Goal: Task Accomplishment & Management: Manage account settings

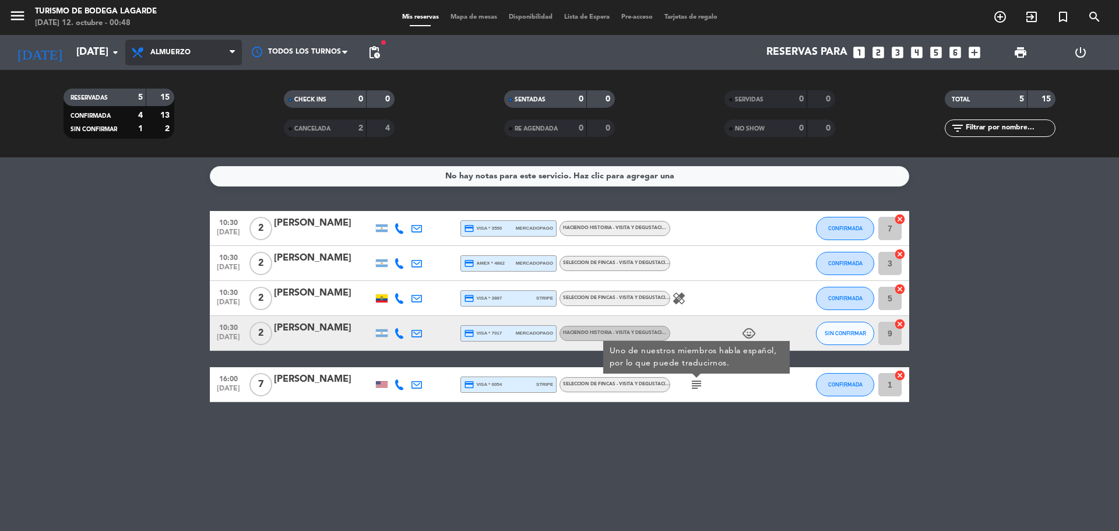
click at [153, 45] on span "Almuerzo" at bounding box center [183, 53] width 117 height 26
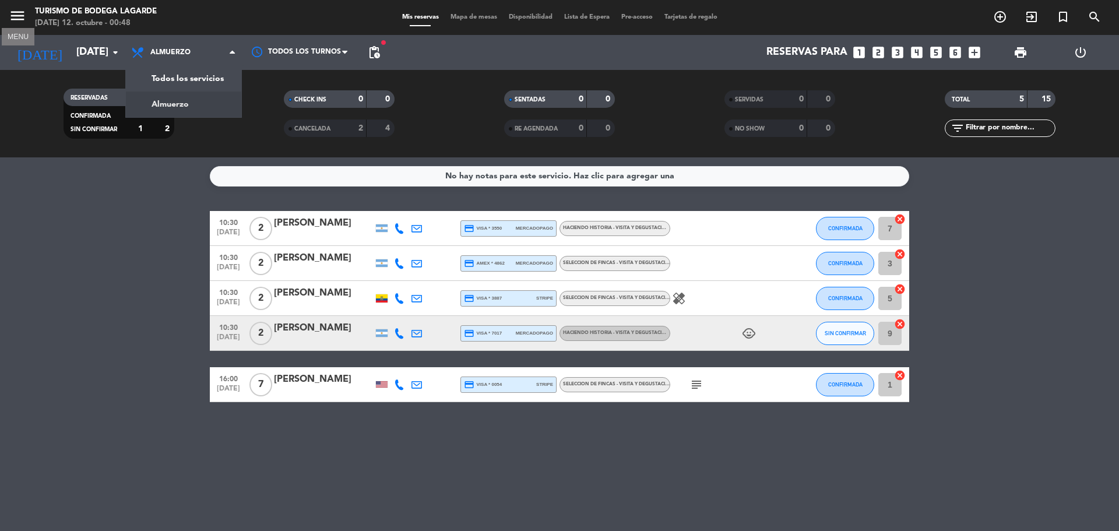
click at [18, 10] on icon "menu" at bounding box center [17, 15] width 17 height 17
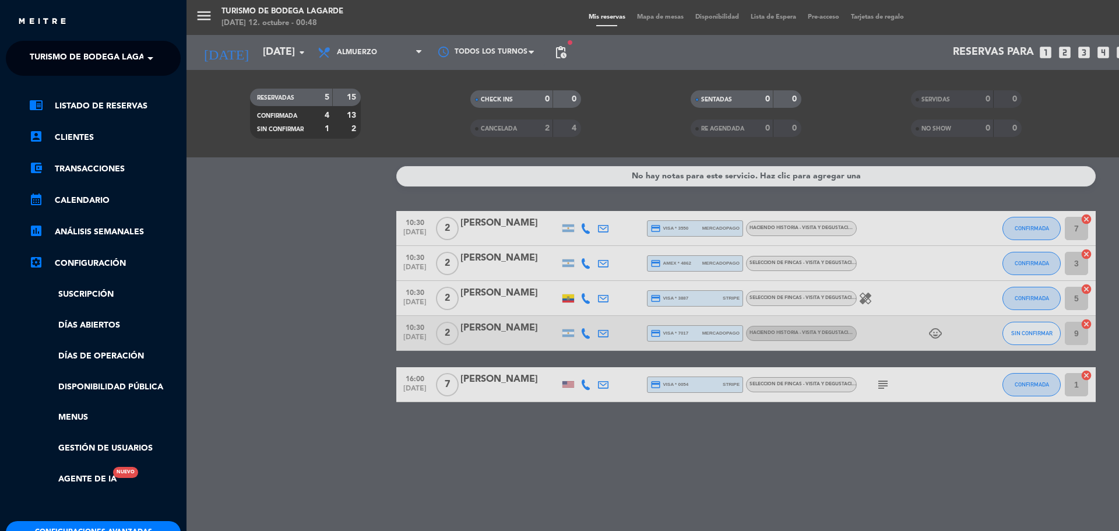
click at [79, 59] on span "Turismo de Bodega Lagarde" at bounding box center [96, 58] width 132 height 24
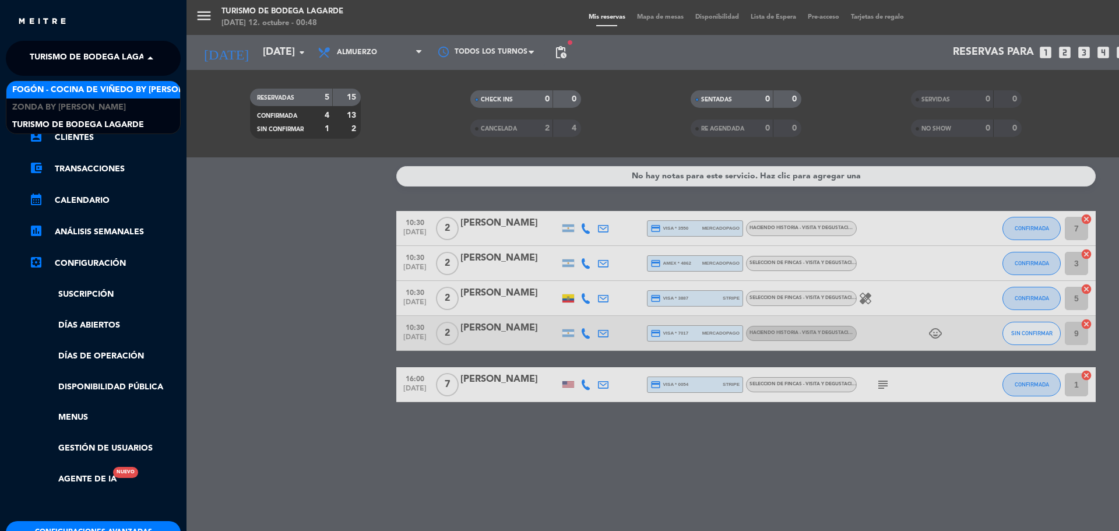
click at [75, 89] on span "Fogón - Cocina de viñedo by [PERSON_NAME]" at bounding box center [114, 89] width 204 height 13
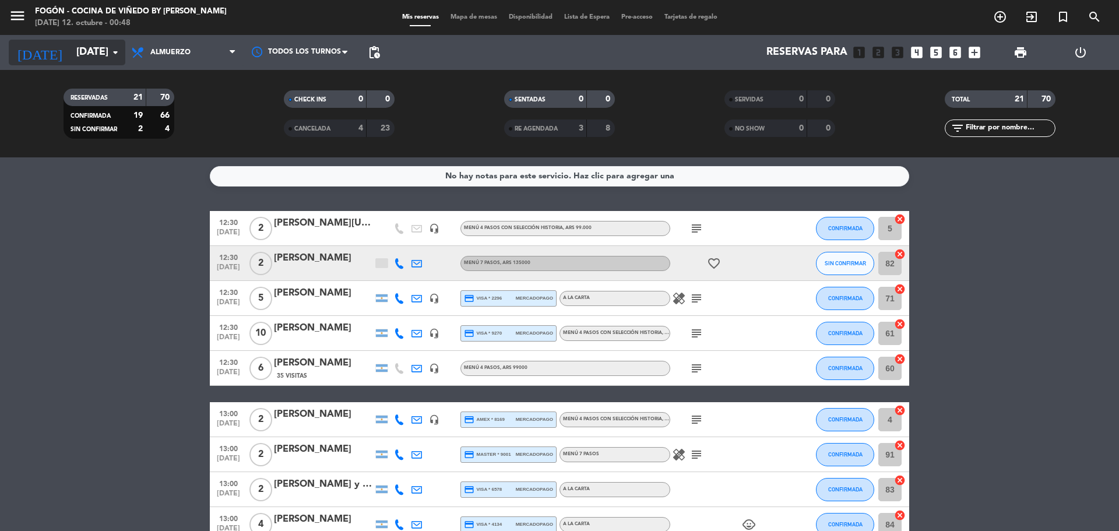
click at [71, 54] on input "[DATE]" at bounding box center [138, 52] width 135 height 23
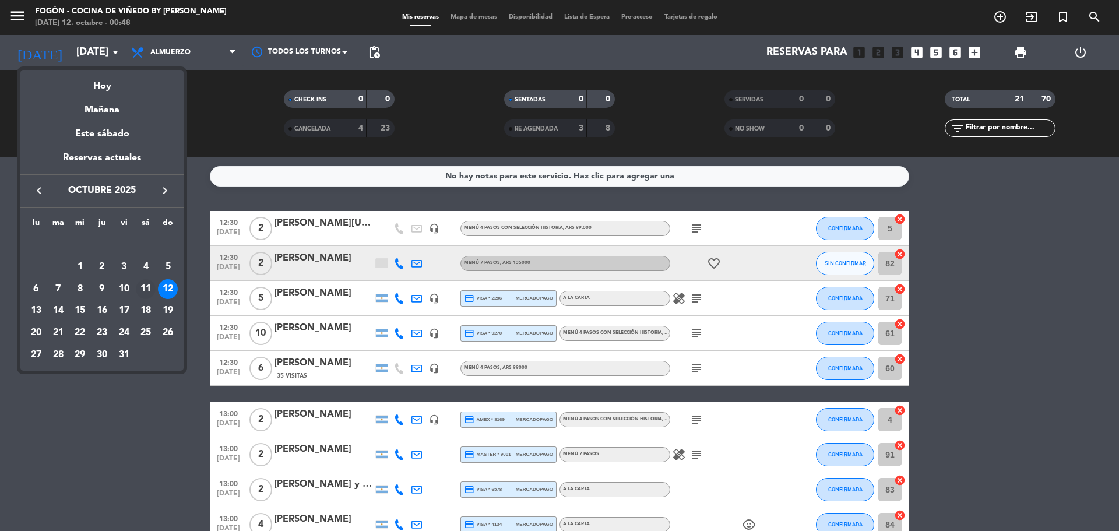
click at [147, 288] on div "11" at bounding box center [146, 289] width 20 height 20
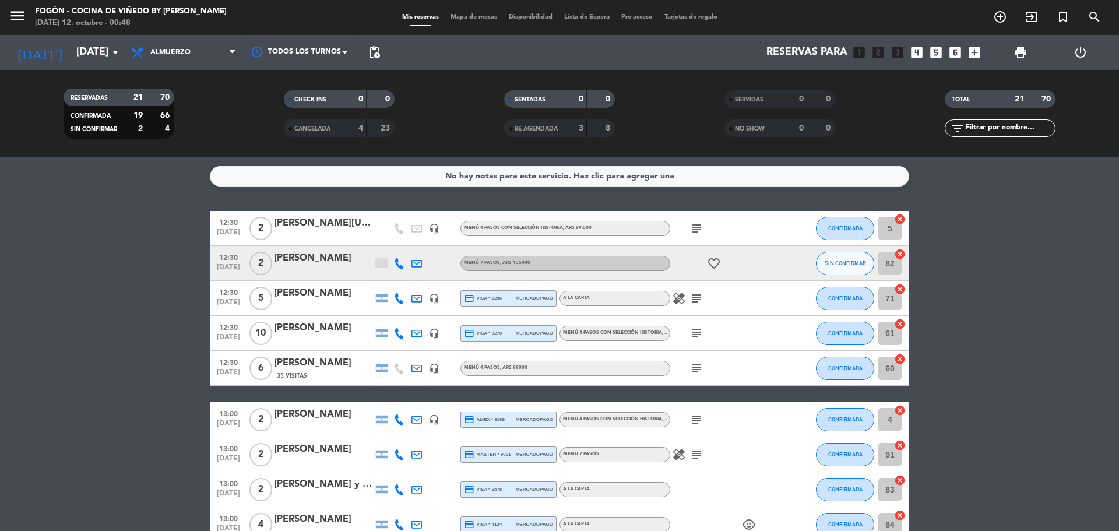
type input "[DATE]"
click at [187, 54] on span "Almuerzo" at bounding box center [170, 52] width 40 height 8
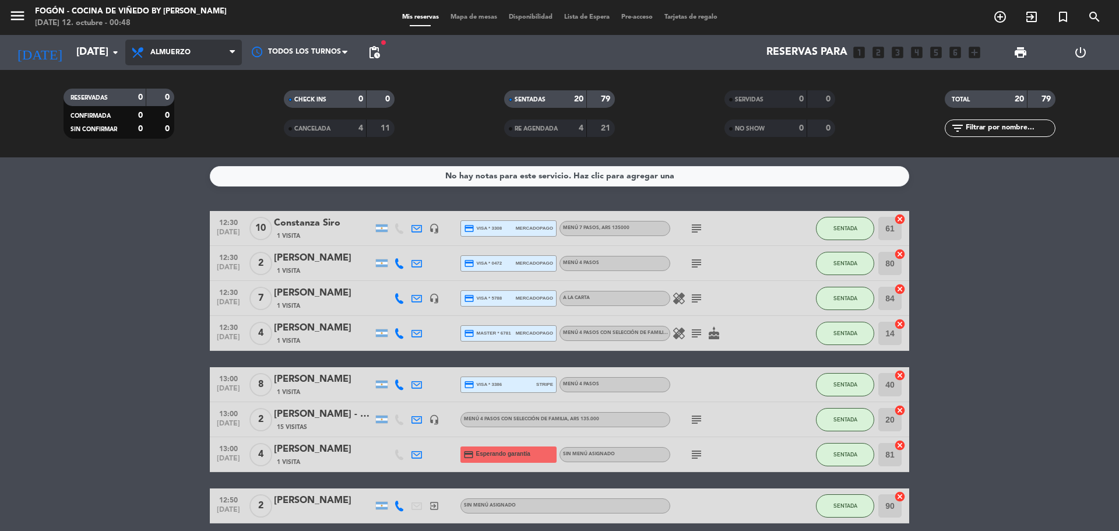
click at [184, 57] on span "Almuerzo" at bounding box center [183, 53] width 117 height 26
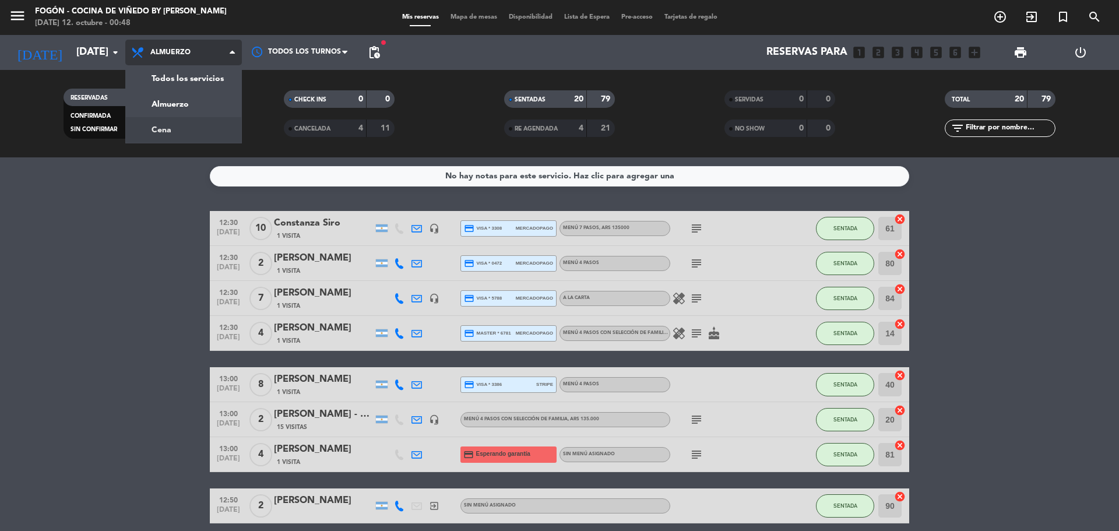
click at [194, 136] on div "menu Fogón - Cocina de viñedo by [PERSON_NAME][DATE] 12. octubre - 00:48 Mis re…" at bounding box center [559, 78] width 1119 height 157
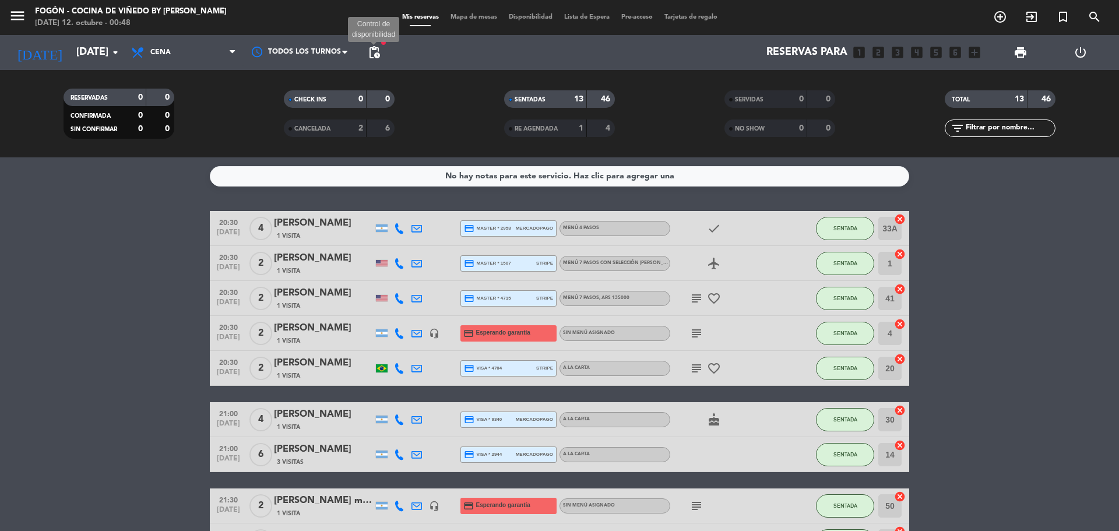
click at [375, 50] on span "pending_actions" at bounding box center [374, 52] width 14 height 14
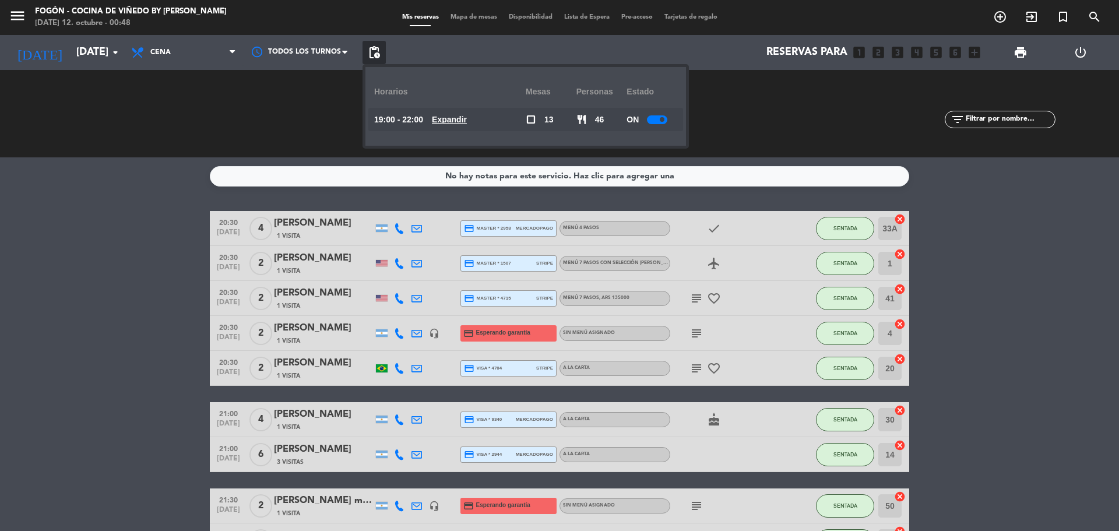
click at [375, 50] on span "pending_actions" at bounding box center [374, 52] width 14 height 14
